Goal: Navigation & Orientation: Find specific page/section

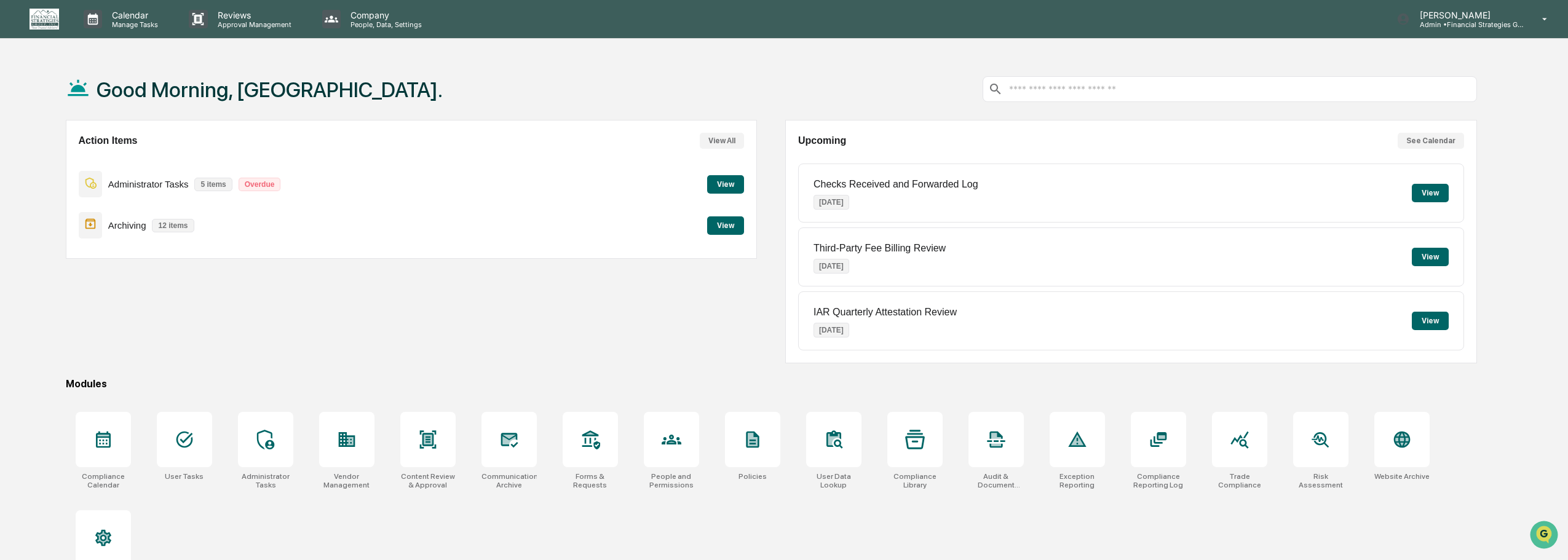
click at [165, 188] on p "Administrator Tasks" at bounding box center [148, 183] width 80 height 11
drag, startPoint x: 297, startPoint y: 183, endPoint x: 821, endPoint y: 133, distance: 526.4
click at [417, 170] on div "Administrator Tasks 5 items Overdue View" at bounding box center [411, 184] width 666 height 41
click at [730, 183] on button "View" at bounding box center [726, 184] width 37 height 19
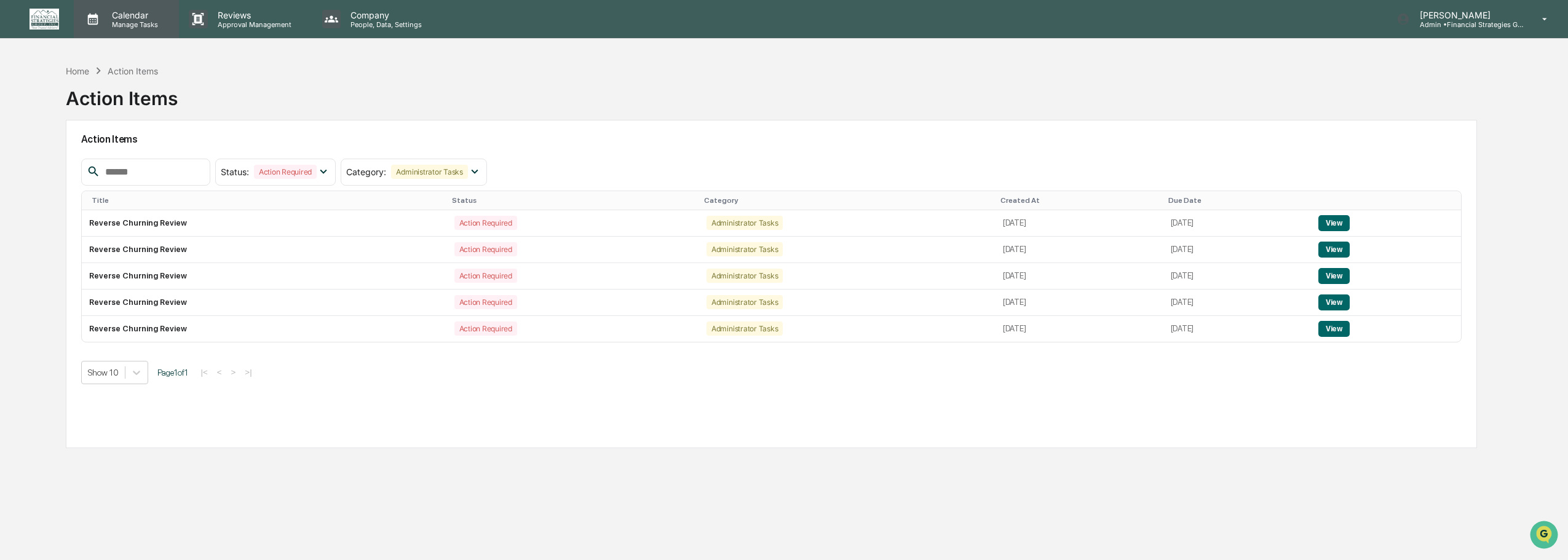
click at [124, 21] on p "Manage Tasks" at bounding box center [132, 25] width 62 height 9
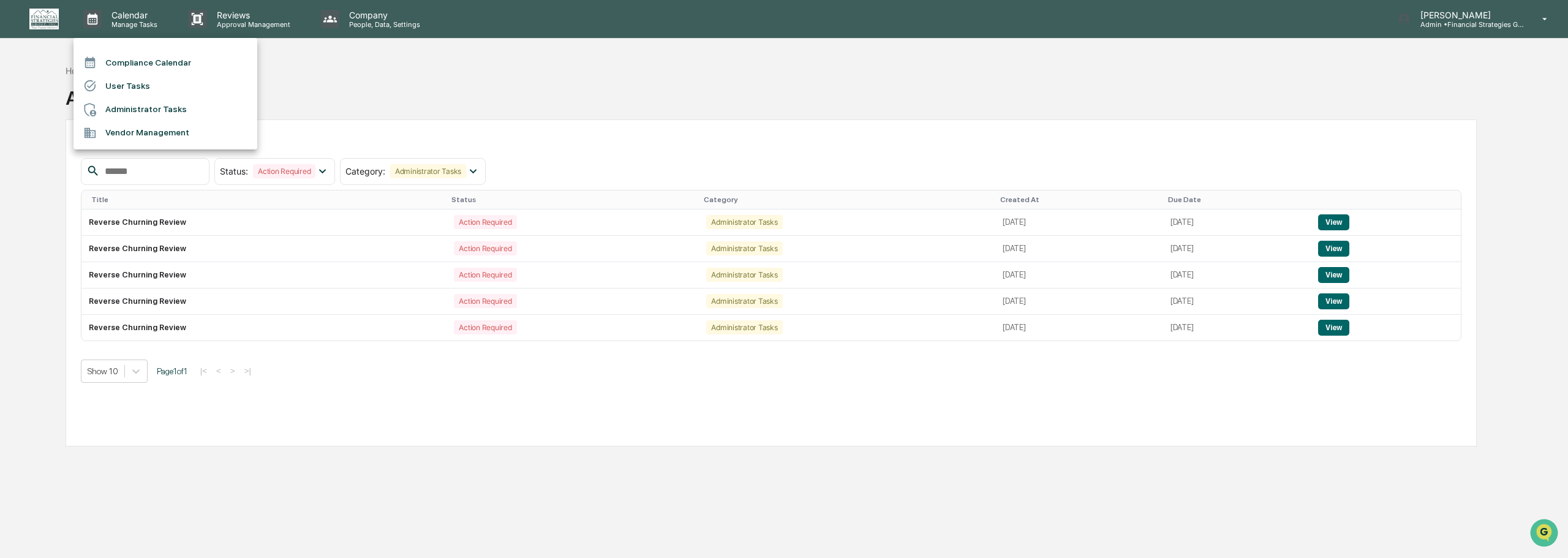
click at [135, 64] on li "Compliance Calendar" at bounding box center [165, 63] width 184 height 23
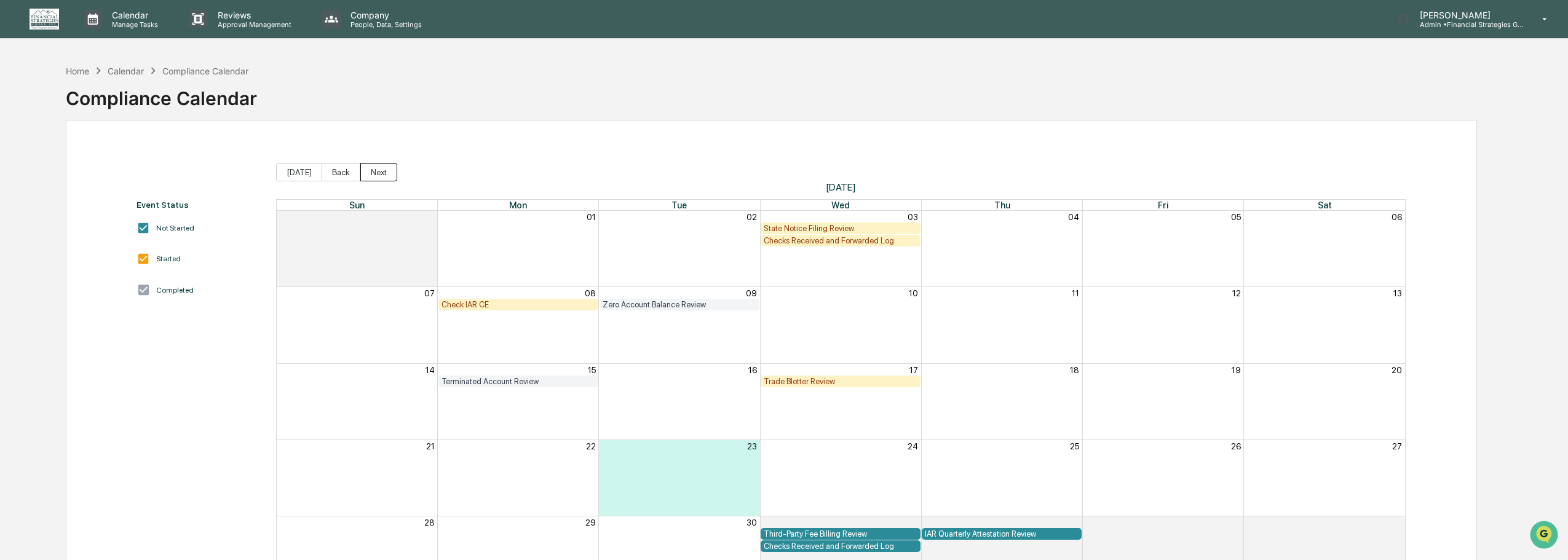
click at [361, 177] on button "Next" at bounding box center [379, 172] width 37 height 19
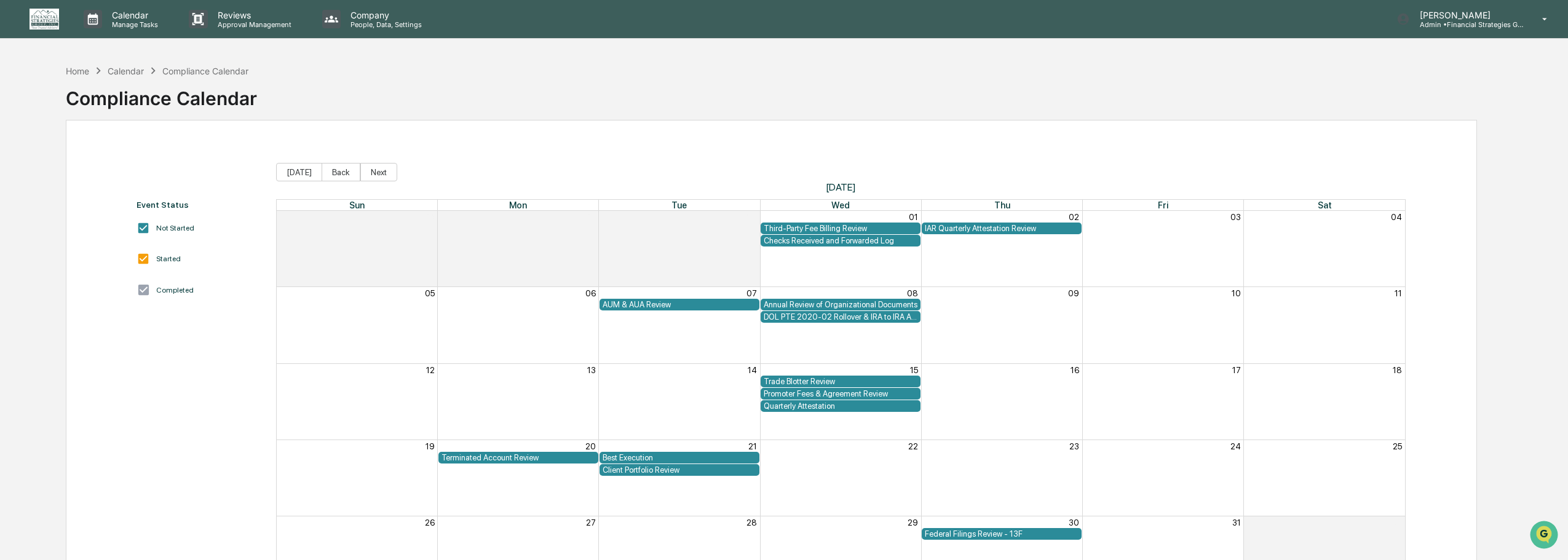
scroll to position [62, 0]
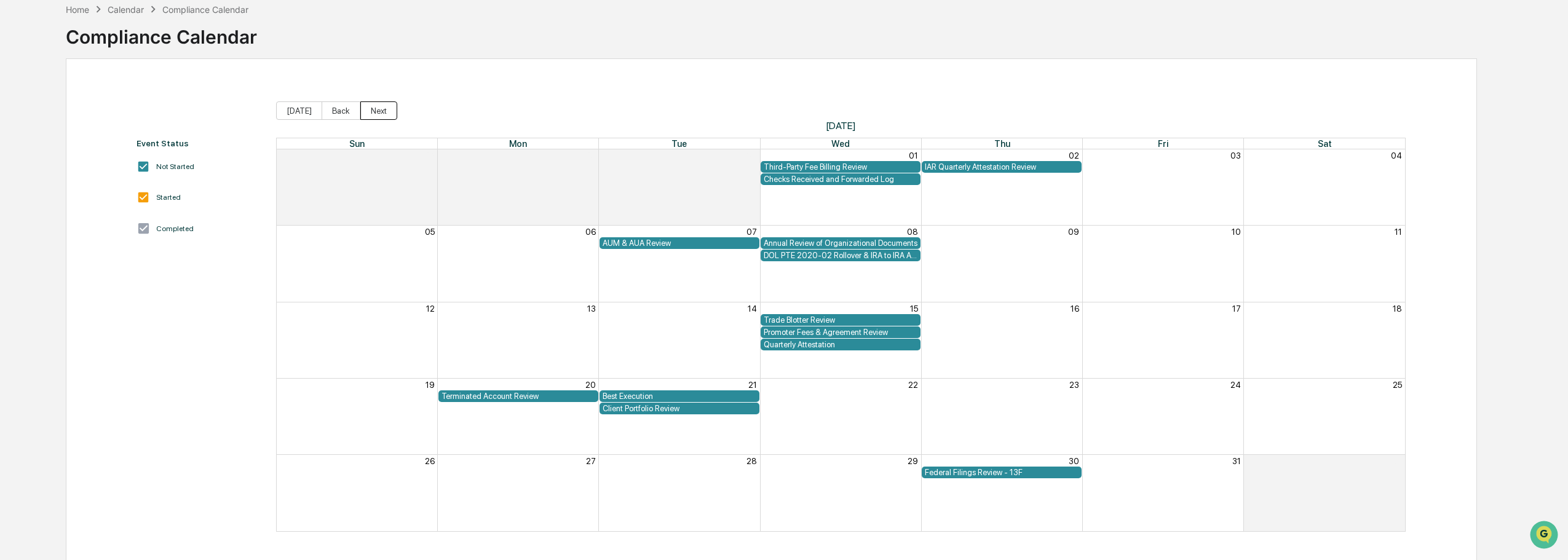
click at [365, 108] on button "Next" at bounding box center [379, 110] width 37 height 19
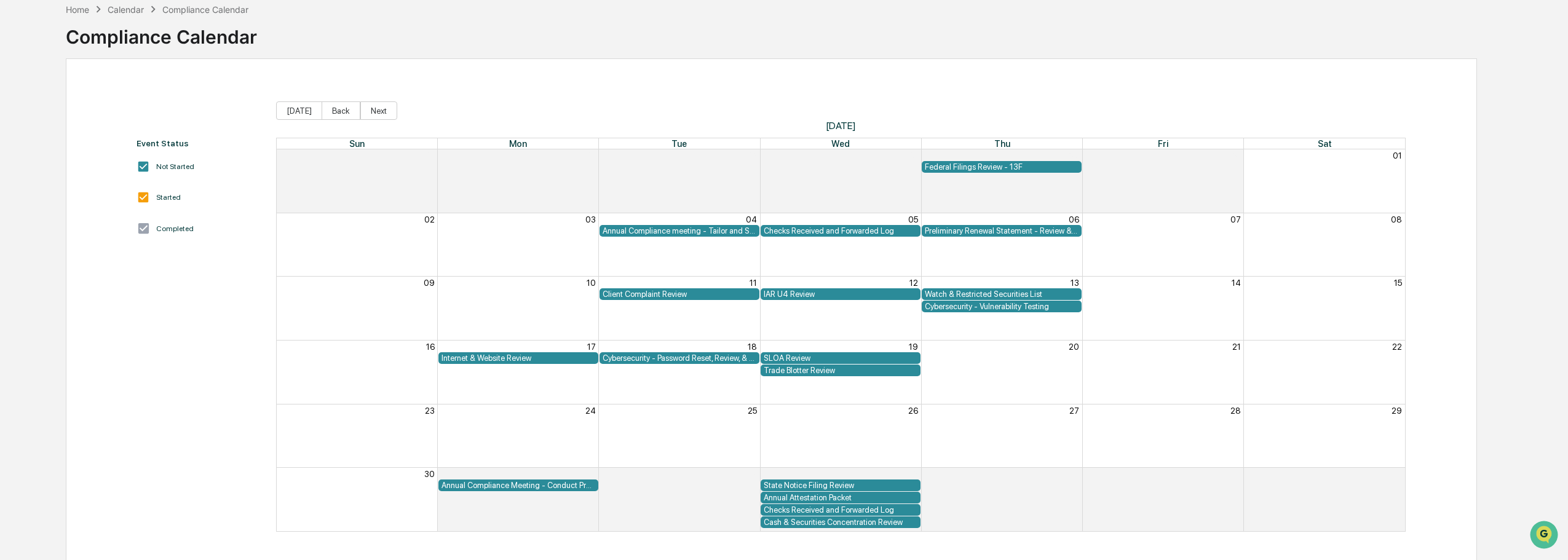
click at [806, 522] on div "Cash & Securities Concentration Review" at bounding box center [840, 522] width 154 height 9
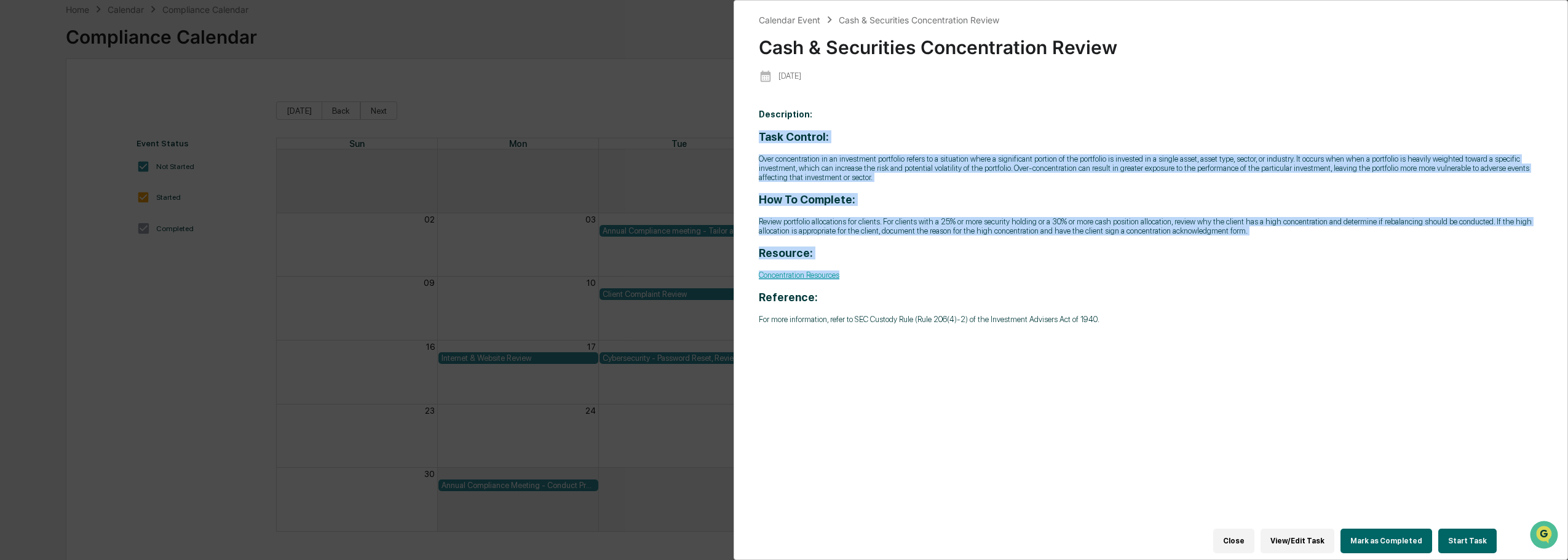
drag, startPoint x: 755, startPoint y: 128, endPoint x: 1172, endPoint y: 269, distance: 440.2
click at [1172, 269] on div "Calendar Event Cash & Securities Concentration Review Cash & Securities Concent…" at bounding box center [1151, 280] width 834 height 560
copy div "Task Control: Over concentration in an investment portfolio refers to a situati…"
click at [1244, 540] on button "Close" at bounding box center [1233, 540] width 41 height 25
